Goal: Information Seeking & Learning: Learn about a topic

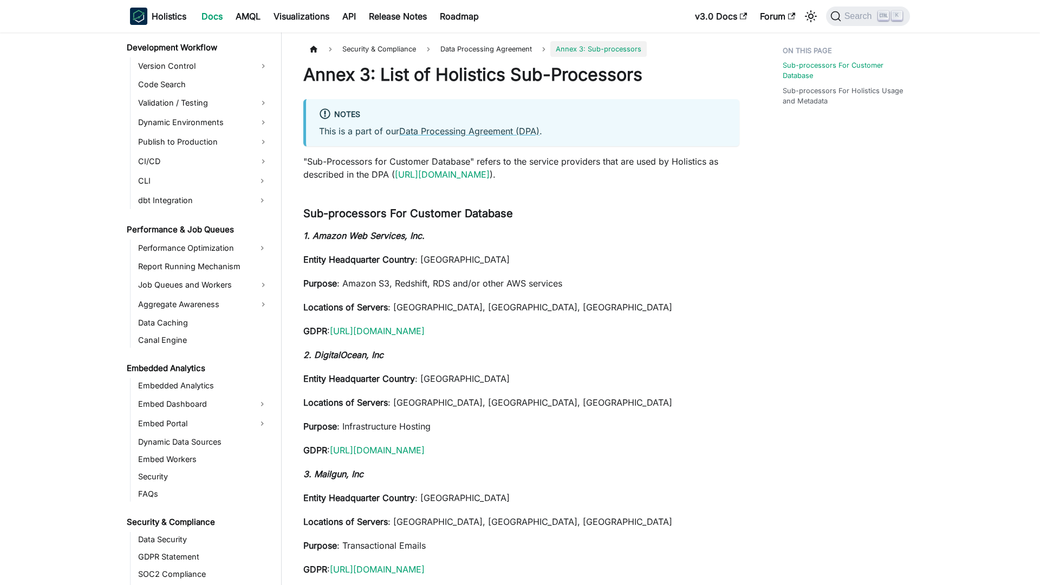
scroll to position [1025, 0]
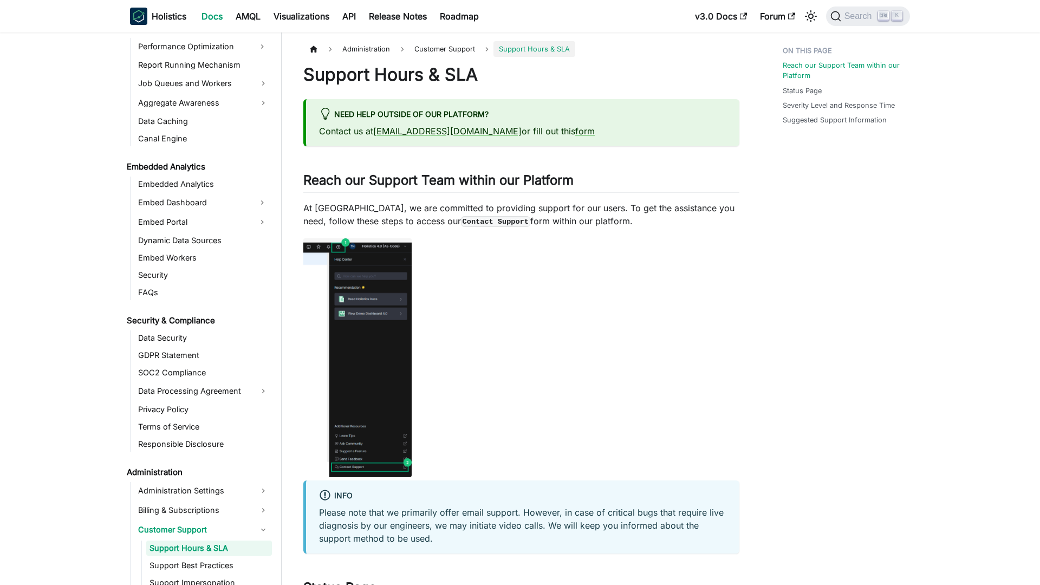
scroll to position [1103, 0]
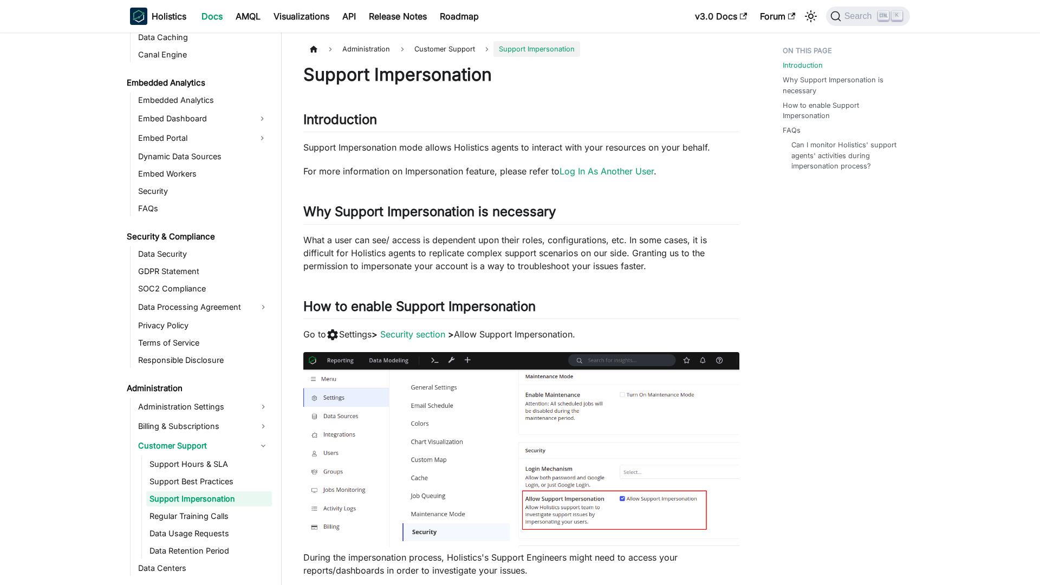
scroll to position [1138, 0]
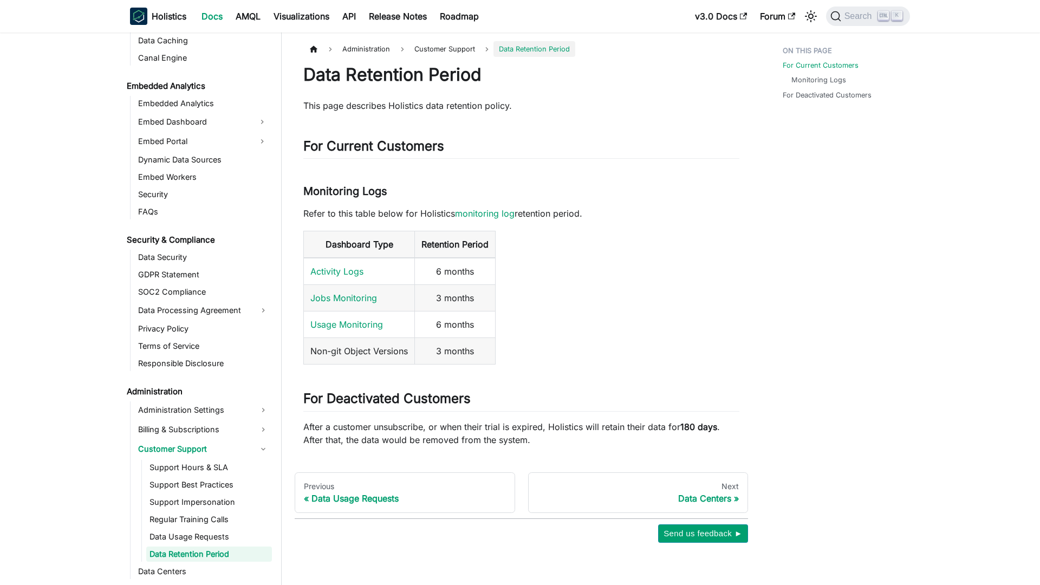
scroll to position [1168, 0]
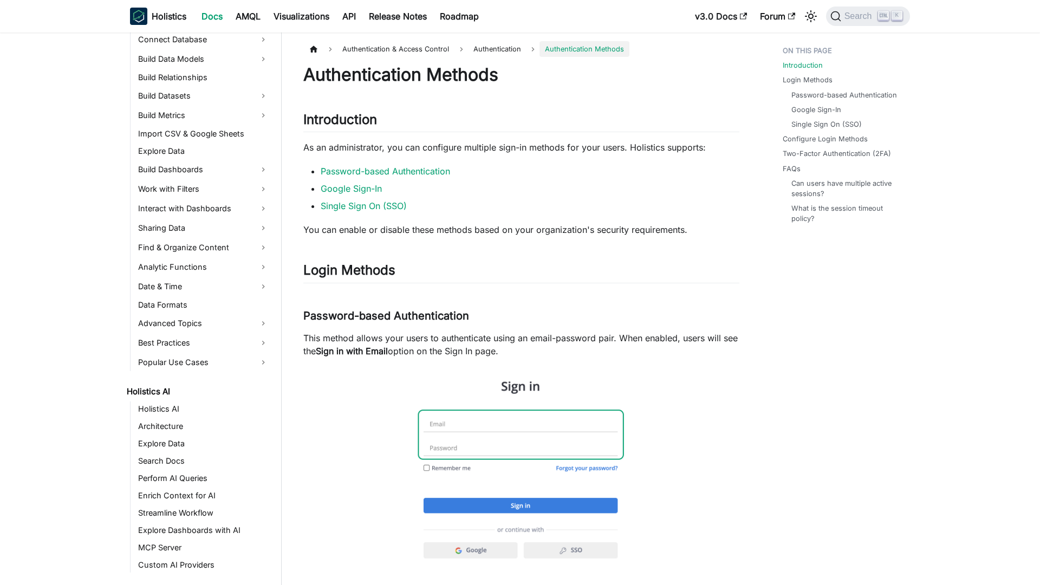
scroll to position [371, 0]
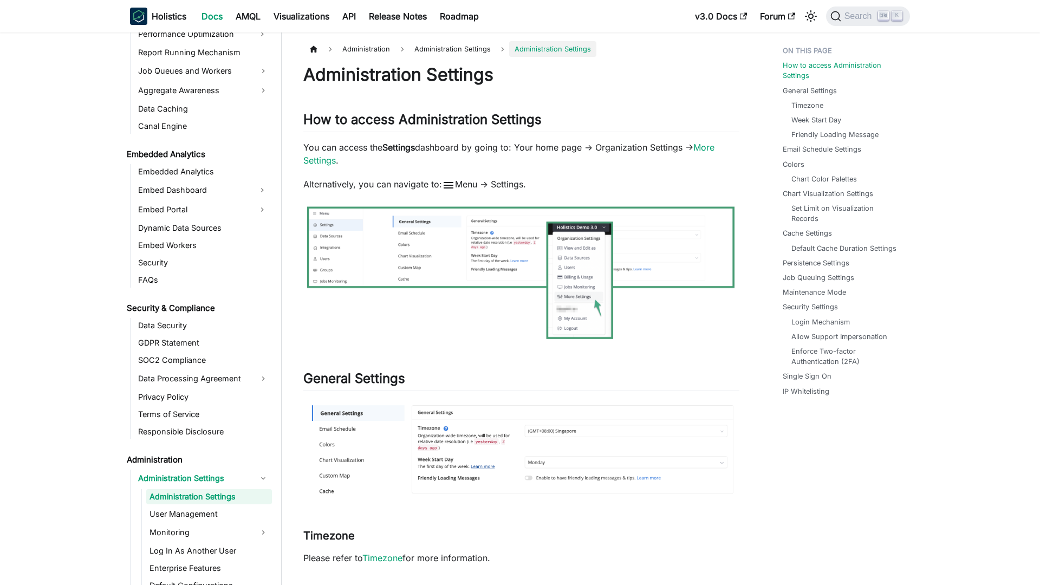
scroll to position [1064, 0]
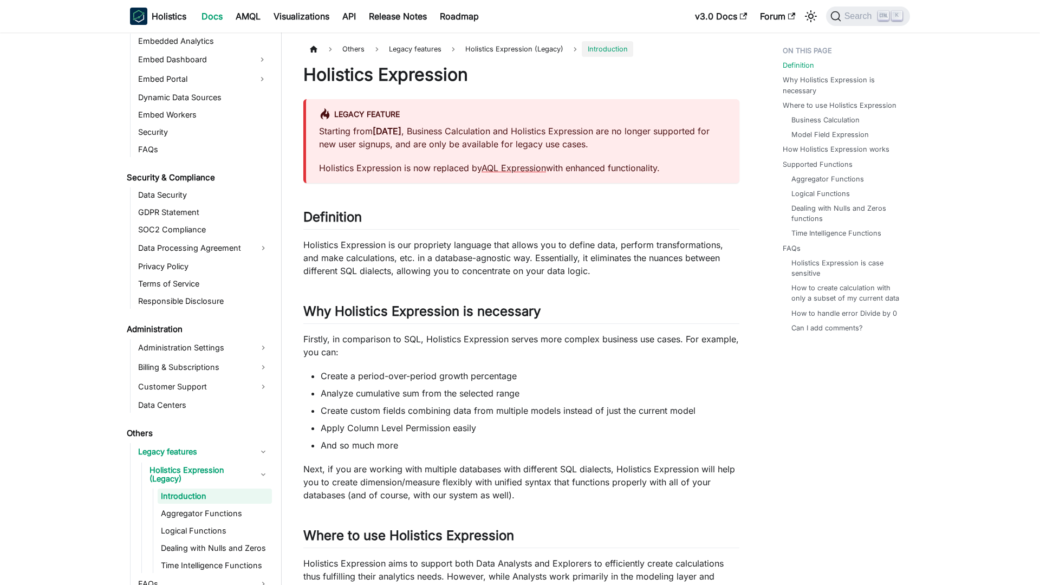
scroll to position [1177, 0]
